Goal: Task Accomplishment & Management: Complete application form

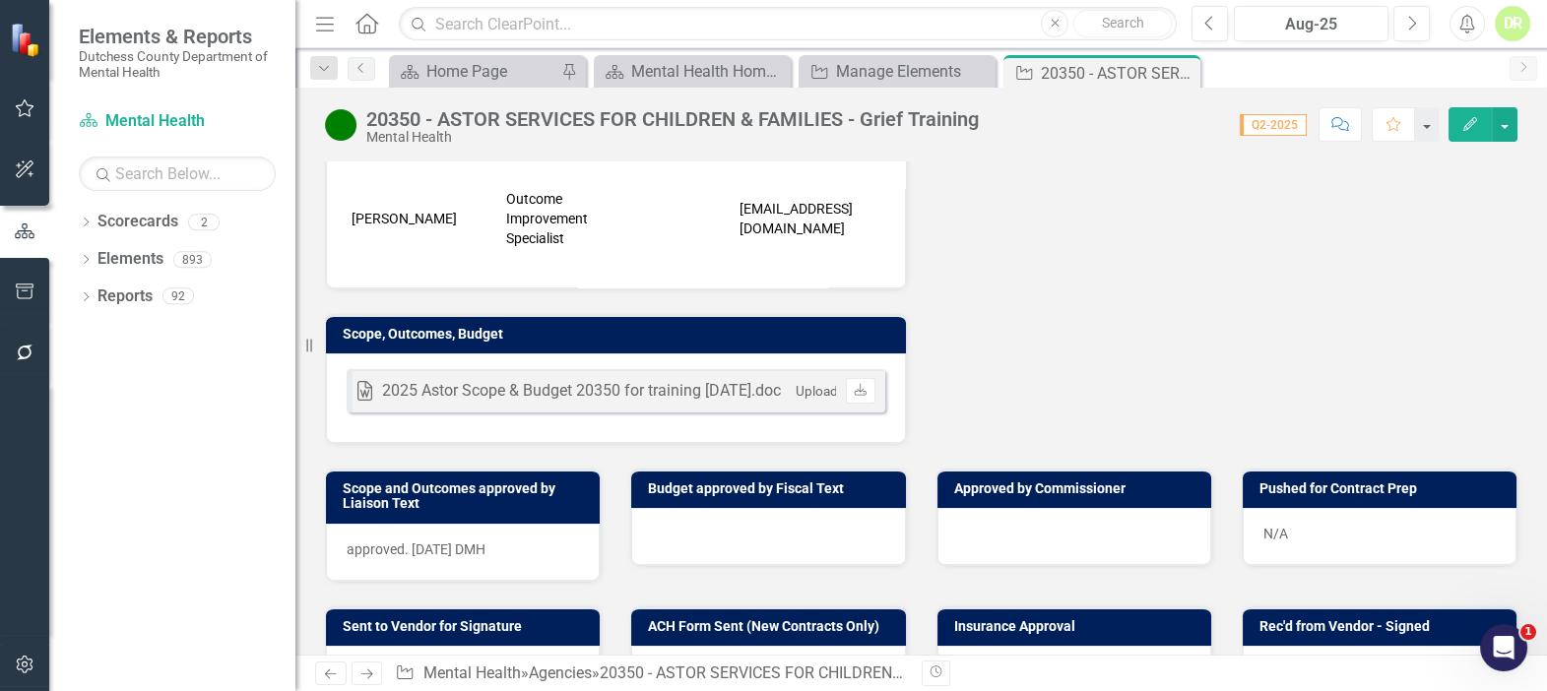
scroll to position [2476, 0]
click at [1184, 69] on icon at bounding box center [1182, 73] width 11 height 11
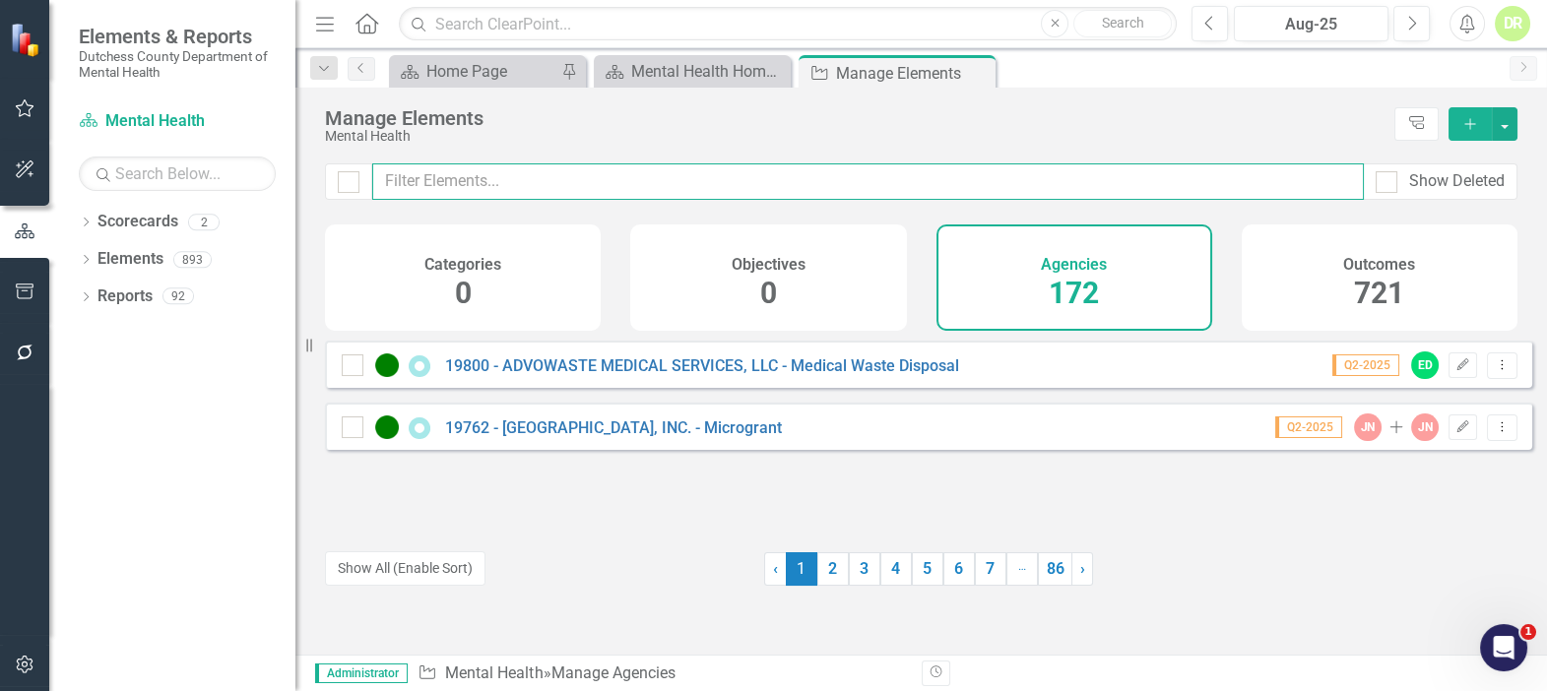
click at [387, 179] on input "text" at bounding box center [868, 181] width 992 height 36
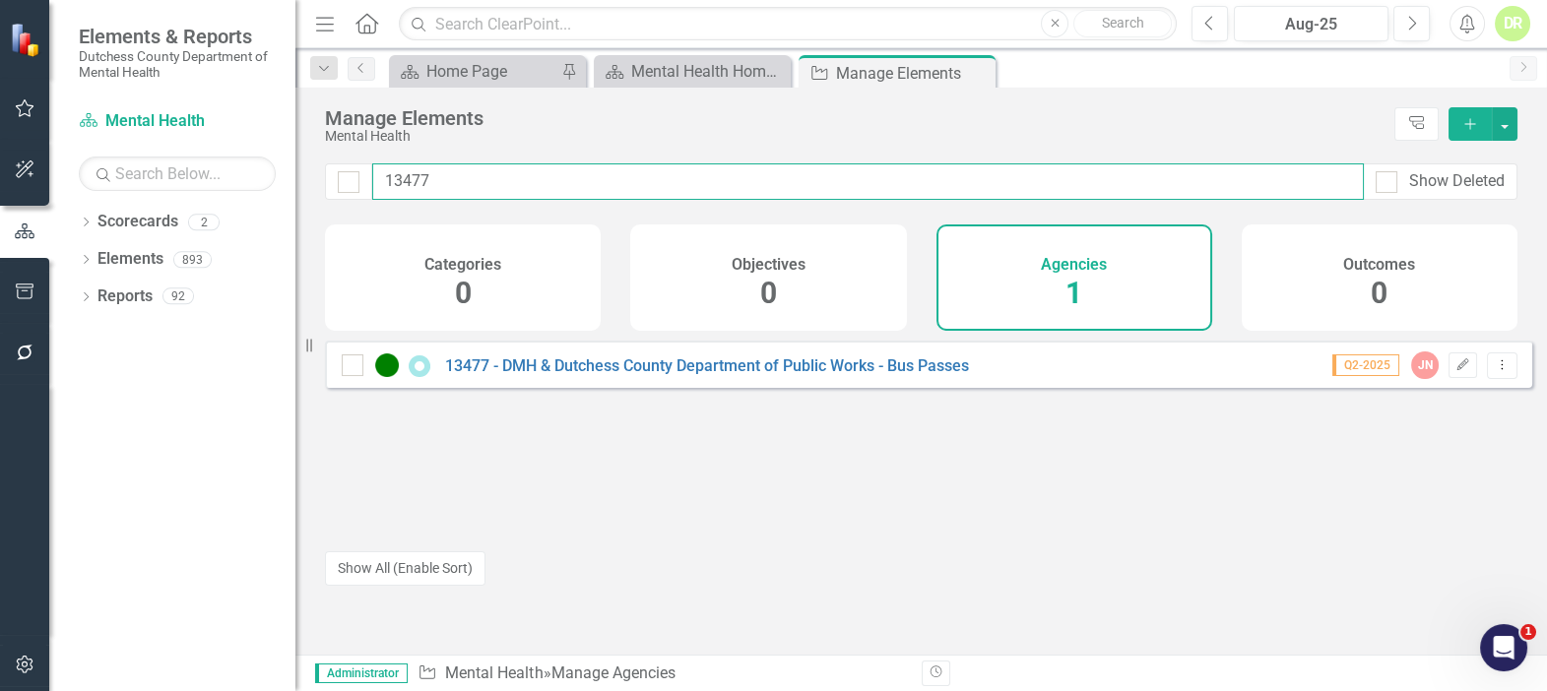
type input "13477"
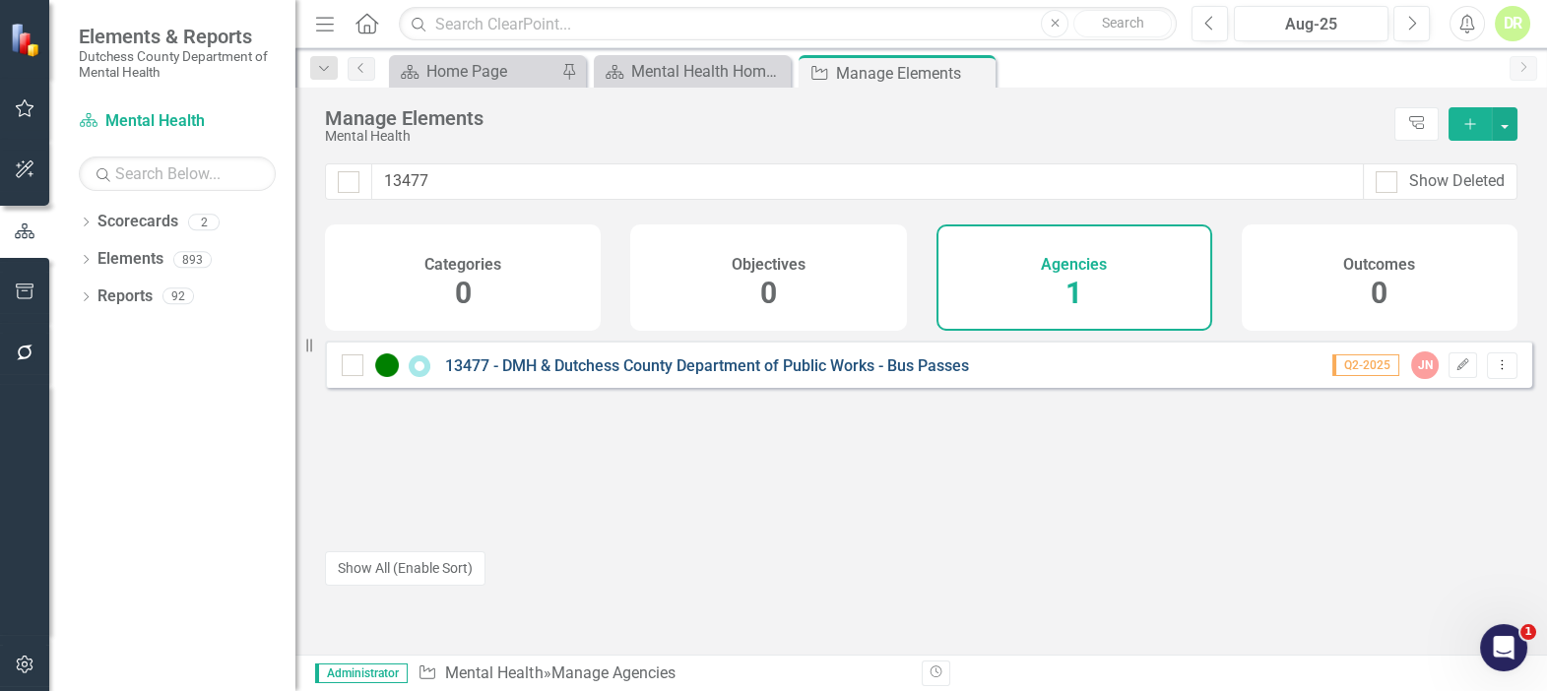
click at [511, 375] on link "13477 - DMH & Dutchess County Department of Public Works - Bus Passes" at bounding box center [707, 366] width 524 height 19
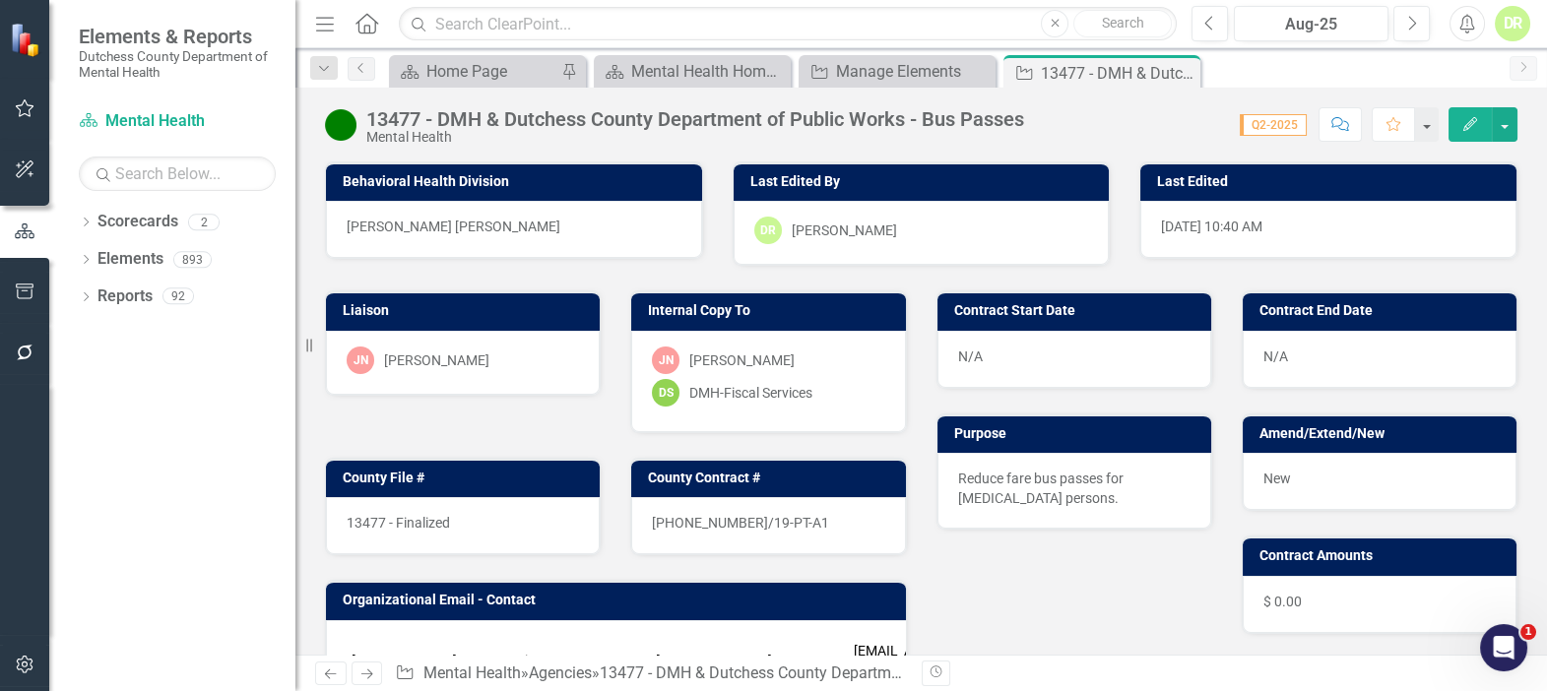
click at [1284, 357] on div "N/A" at bounding box center [1380, 359] width 274 height 57
click at [1283, 356] on div "N/A" at bounding box center [1380, 359] width 274 height 57
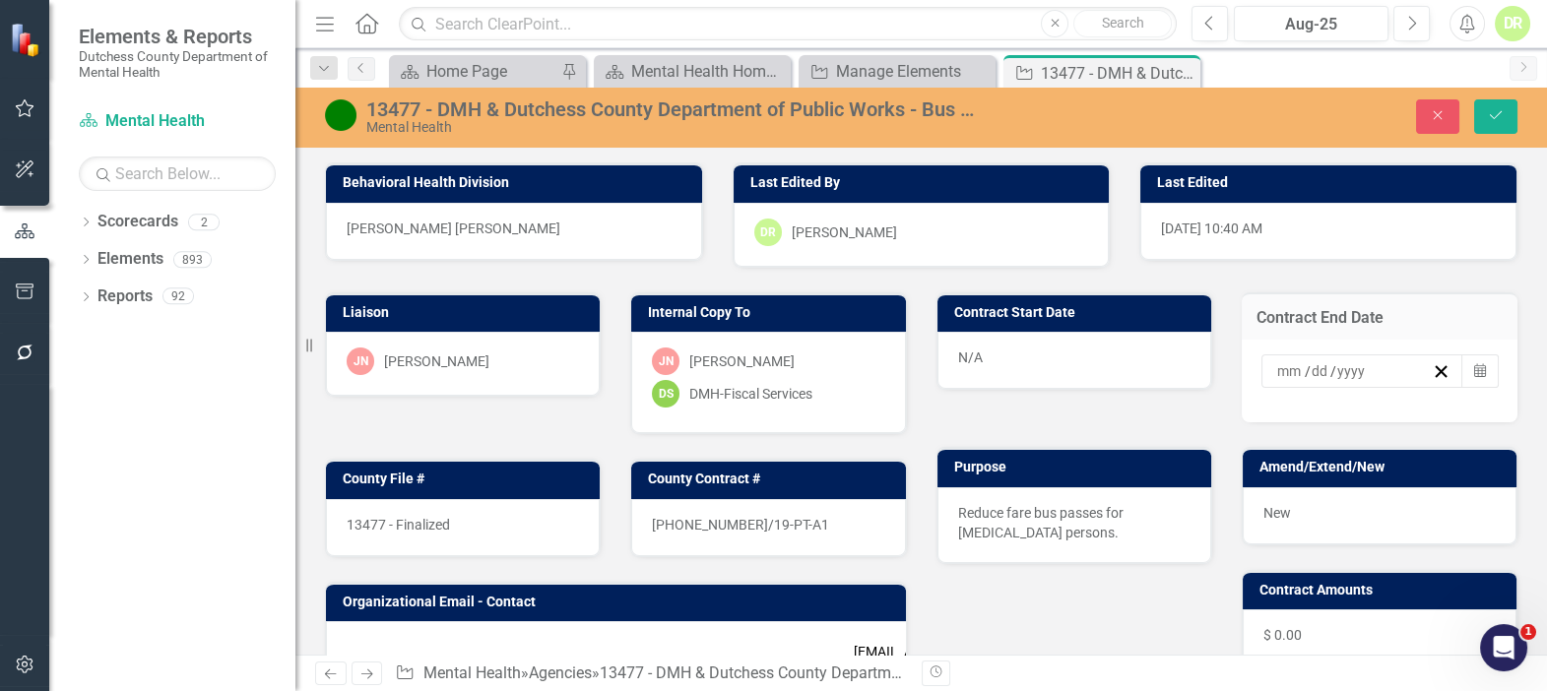
click at [1276, 364] on input at bounding box center [1290, 371] width 29 height 20
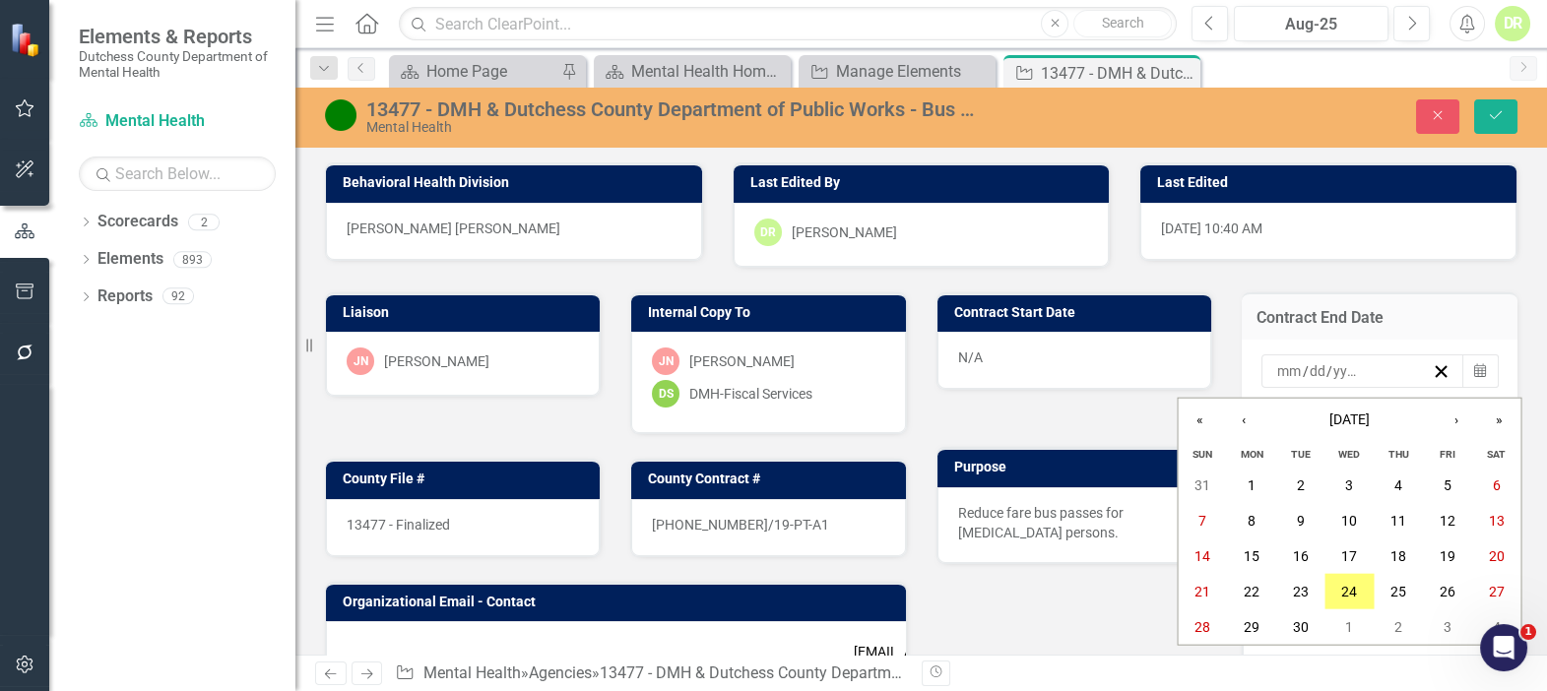
click at [1276, 369] on input "number" at bounding box center [1289, 371] width 27 height 20
type input "01"
type input "2525"
click at [1486, 119] on button "Save" at bounding box center [1495, 116] width 43 height 34
